Goal: Navigation & Orientation: Find specific page/section

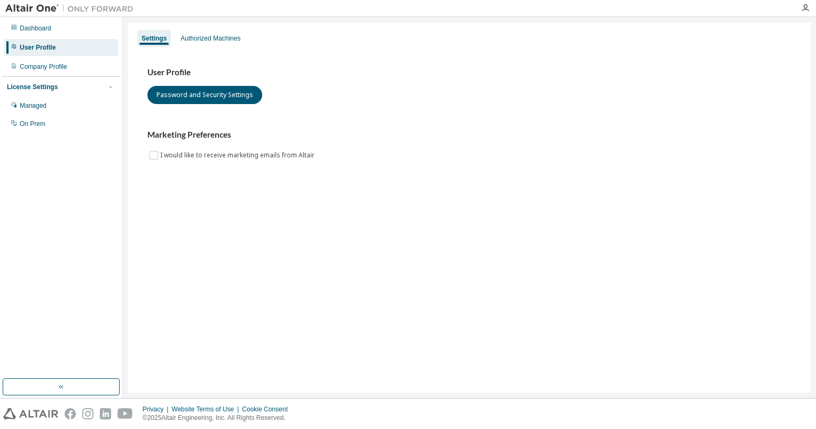
click at [48, 13] on img at bounding box center [71, 8] width 133 height 11
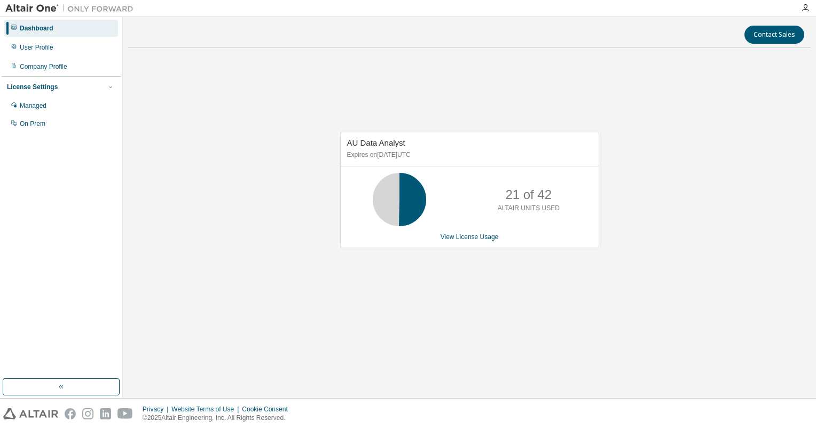
click at [41, 30] on div "Dashboard" at bounding box center [37, 28] width 34 height 9
click at [38, 66] on div "Company Profile" at bounding box center [44, 66] width 48 height 9
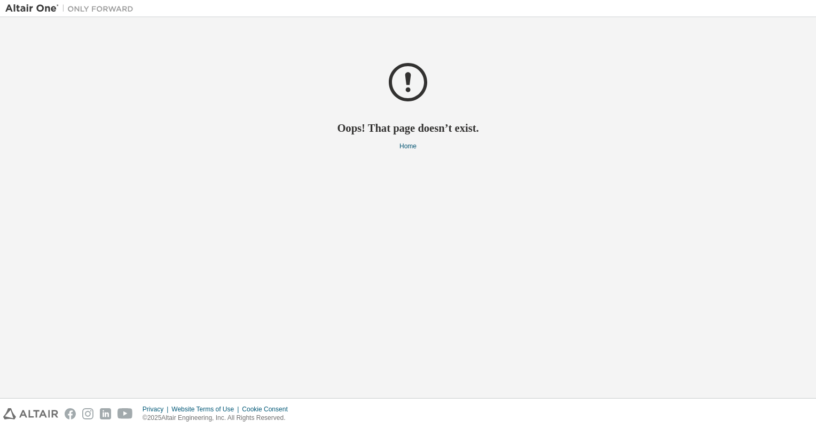
click at [790, 136] on div "Oops! That page doesn’t exist. Home" at bounding box center [407, 86] width 805 height 128
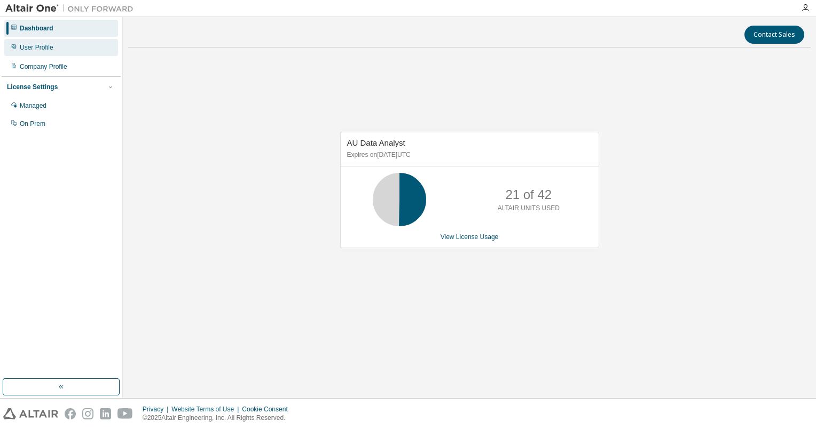
click at [58, 48] on div "User Profile" at bounding box center [61, 47] width 114 height 17
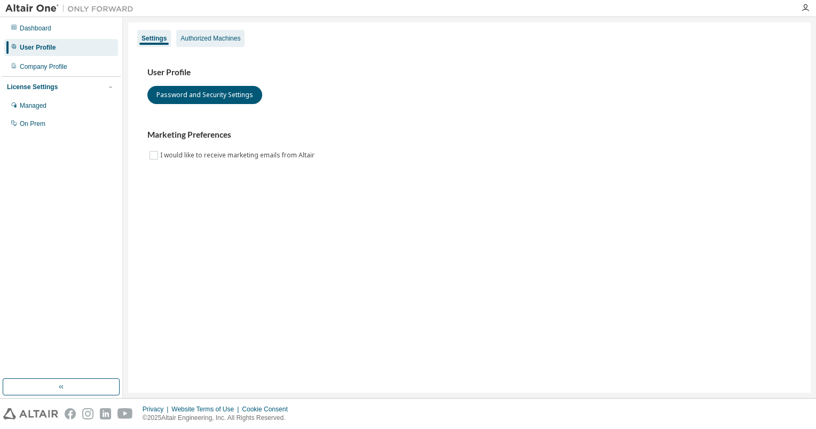
click at [207, 38] on div "Authorized Machines" at bounding box center [210, 38] width 60 height 9
